Goal: Information Seeking & Learning: Learn about a topic

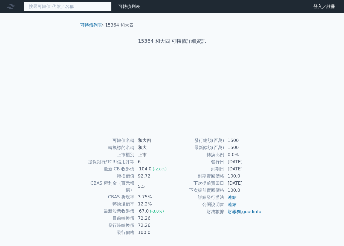
click at [70, 8] on input at bounding box center [68, 6] width 88 height 9
type input "1536"
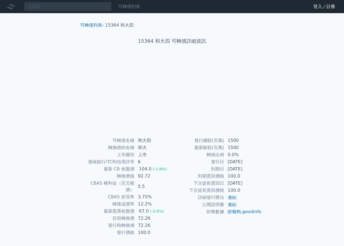
click at [127, 8] on link "可轉債列表" at bounding box center [129, 6] width 22 height 5
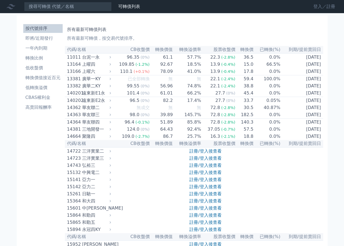
click at [313, 8] on link "登入／註冊" at bounding box center [324, 6] width 31 height 9
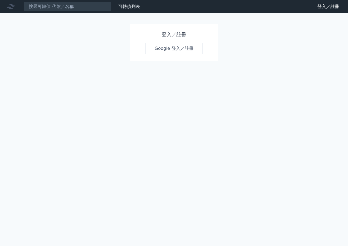
click at [166, 47] on link "Google 登入／註冊" at bounding box center [174, 48] width 57 height 11
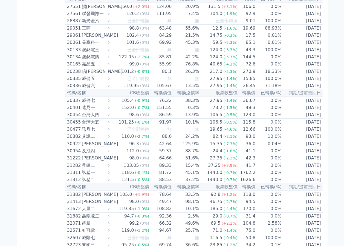
scroll to position [724, 0]
